Goal: Task Accomplishment & Management: Manage account settings

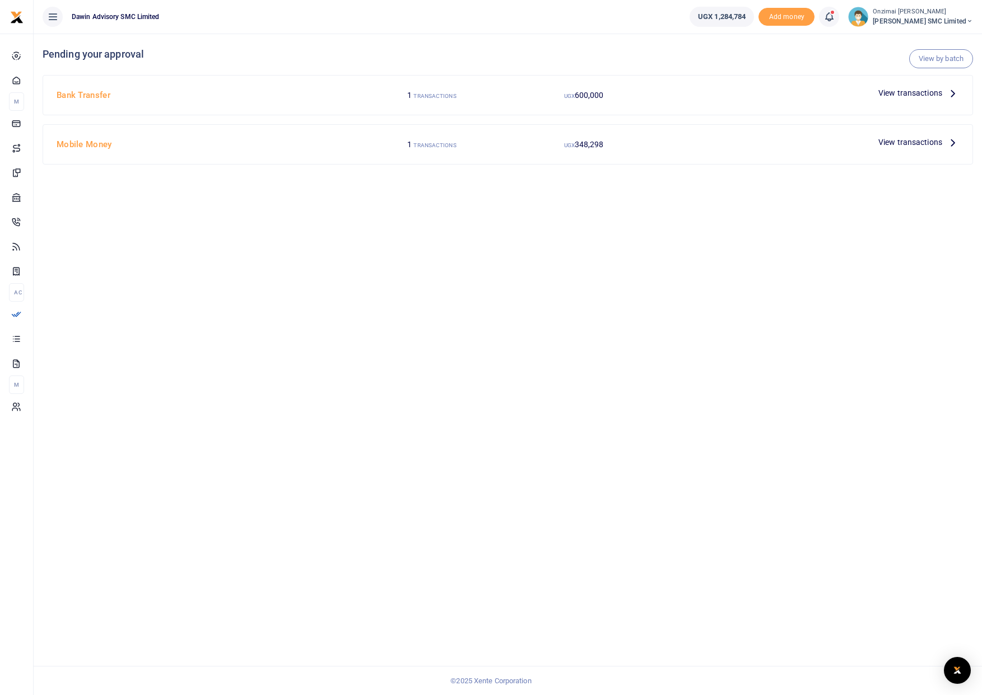
click at [576, 100] on span "348,298" at bounding box center [588, 95] width 29 height 9
click at [894, 141] on span "View transactions" at bounding box center [910, 142] width 64 height 12
click at [456, 100] on label "UGX 717,098" at bounding box center [431, 96] width 49 height 12
click at [907, 96] on span "View transactions" at bounding box center [910, 93] width 64 height 12
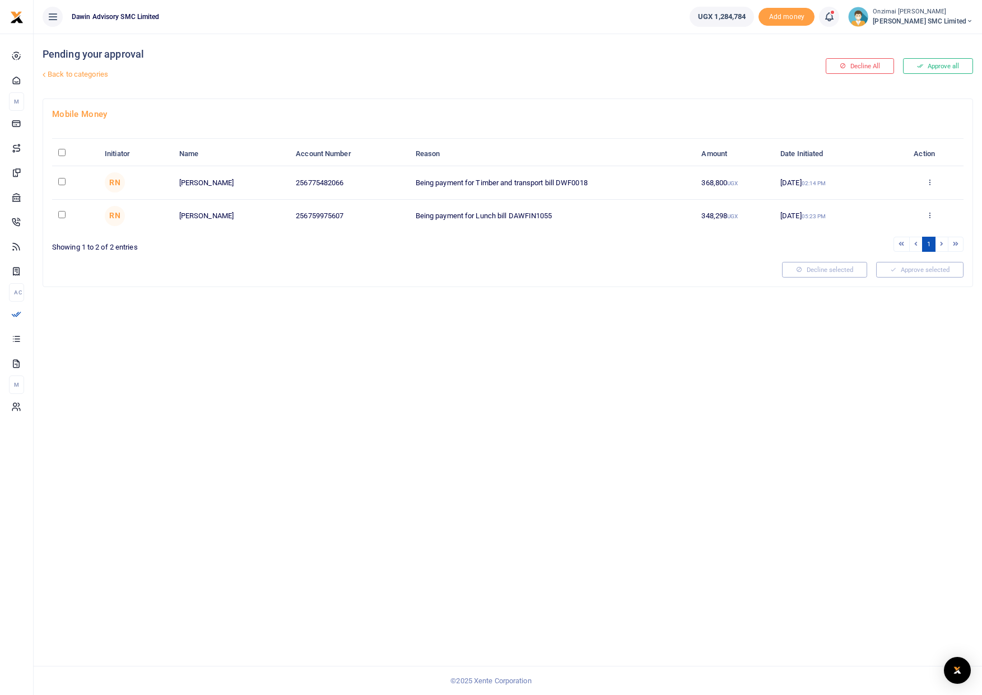
click at [60, 180] on input "checkbox" at bounding box center [61, 181] width 7 height 7
checkbox input "true"
click at [884, 267] on icon at bounding box center [885, 270] width 6 height 8
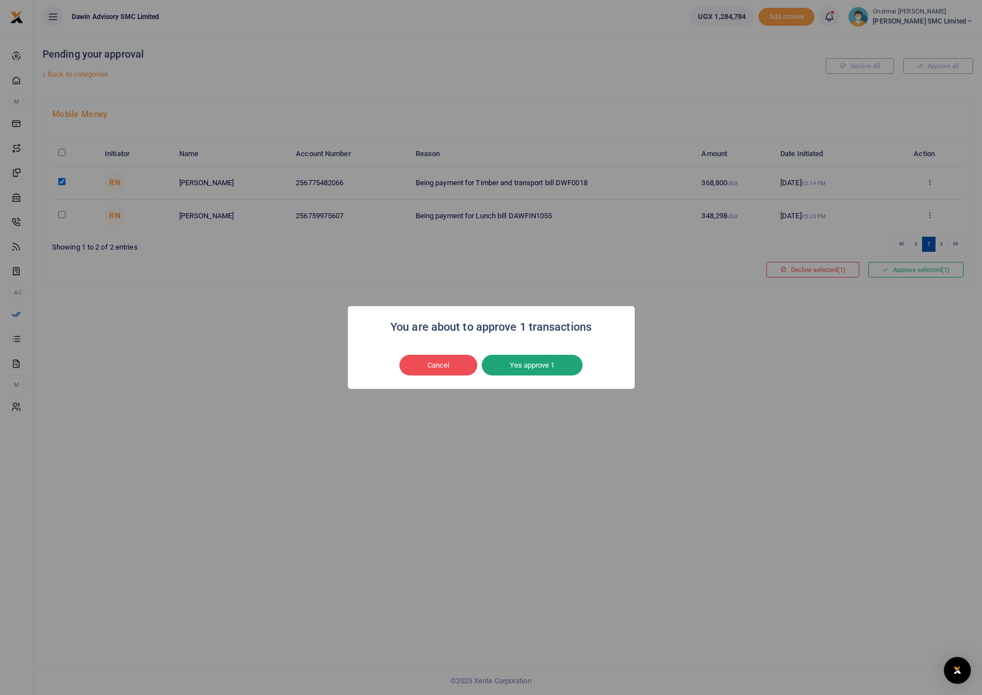
click at [532, 362] on button "Yes approve 1" at bounding box center [532, 365] width 101 height 21
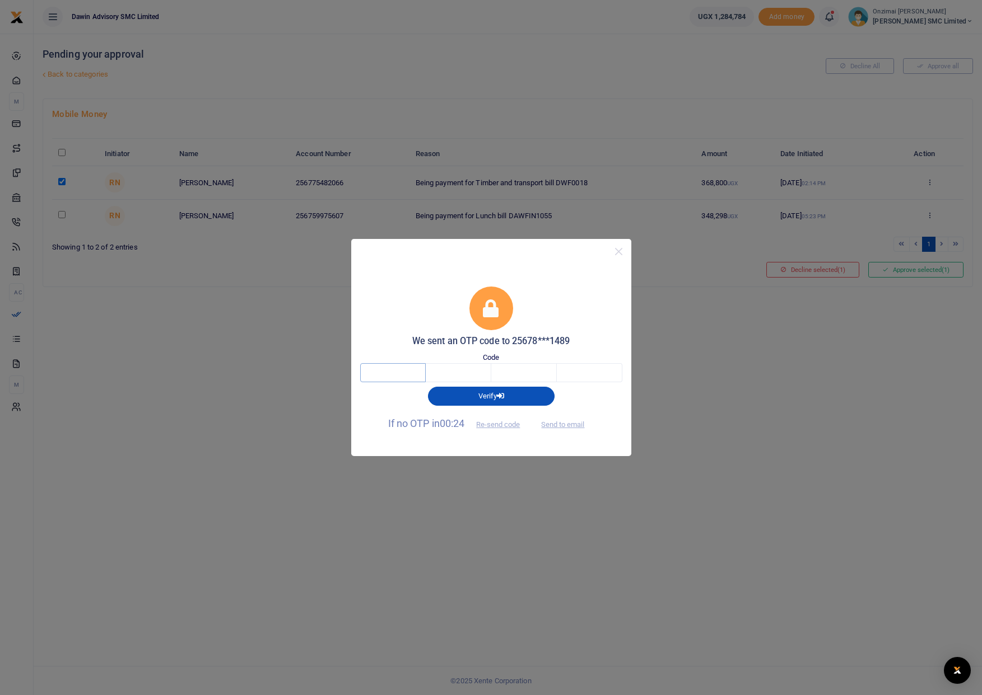
click at [409, 371] on input "text" at bounding box center [393, 372] width 66 height 19
type input "8"
type input "2"
type input "7"
type input "3"
